Goal: Task Accomplishment & Management: Complete application form

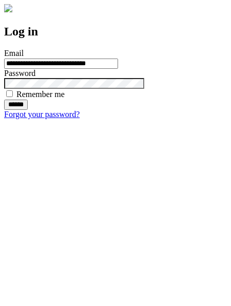
type input "**********"
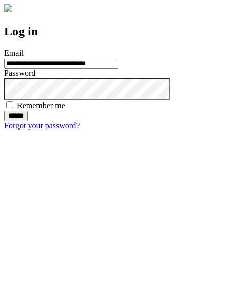
click at [28, 121] on input "******" at bounding box center [16, 116] width 24 height 10
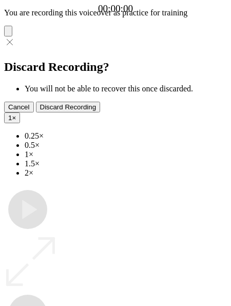
type input "**********"
